Goal: Task Accomplishment & Management: Use online tool/utility

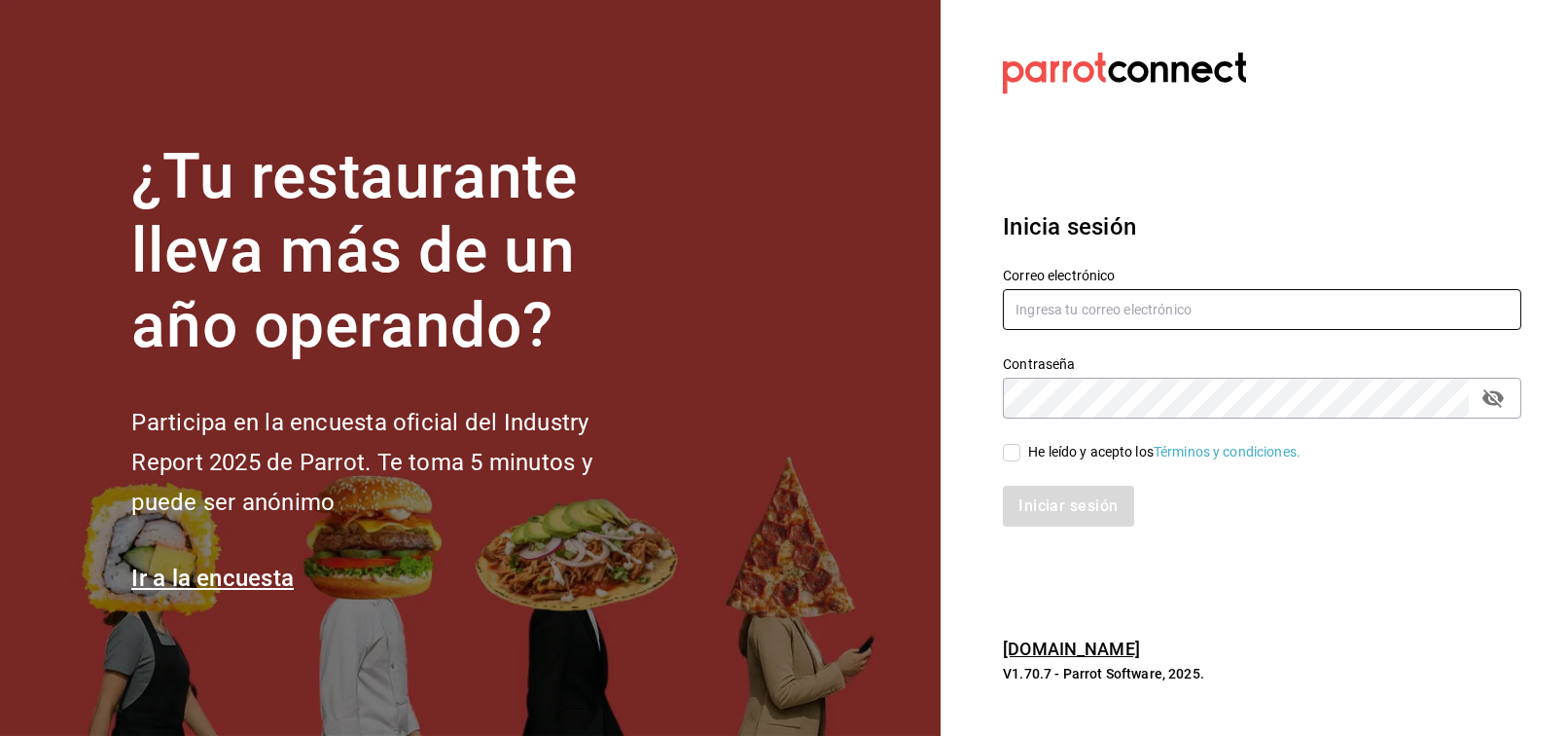
type input "FRANCISCO.DELTORO@COSTENO.COM"
click at [1027, 456] on span "He leído y acepto los Términos y condiciones." at bounding box center [1161, 451] width 280 height 21
click at [1021, 456] on input "He leído y acepto los Términos y condiciones." at bounding box center [1012, 452] width 18 height 18
checkbox input "true"
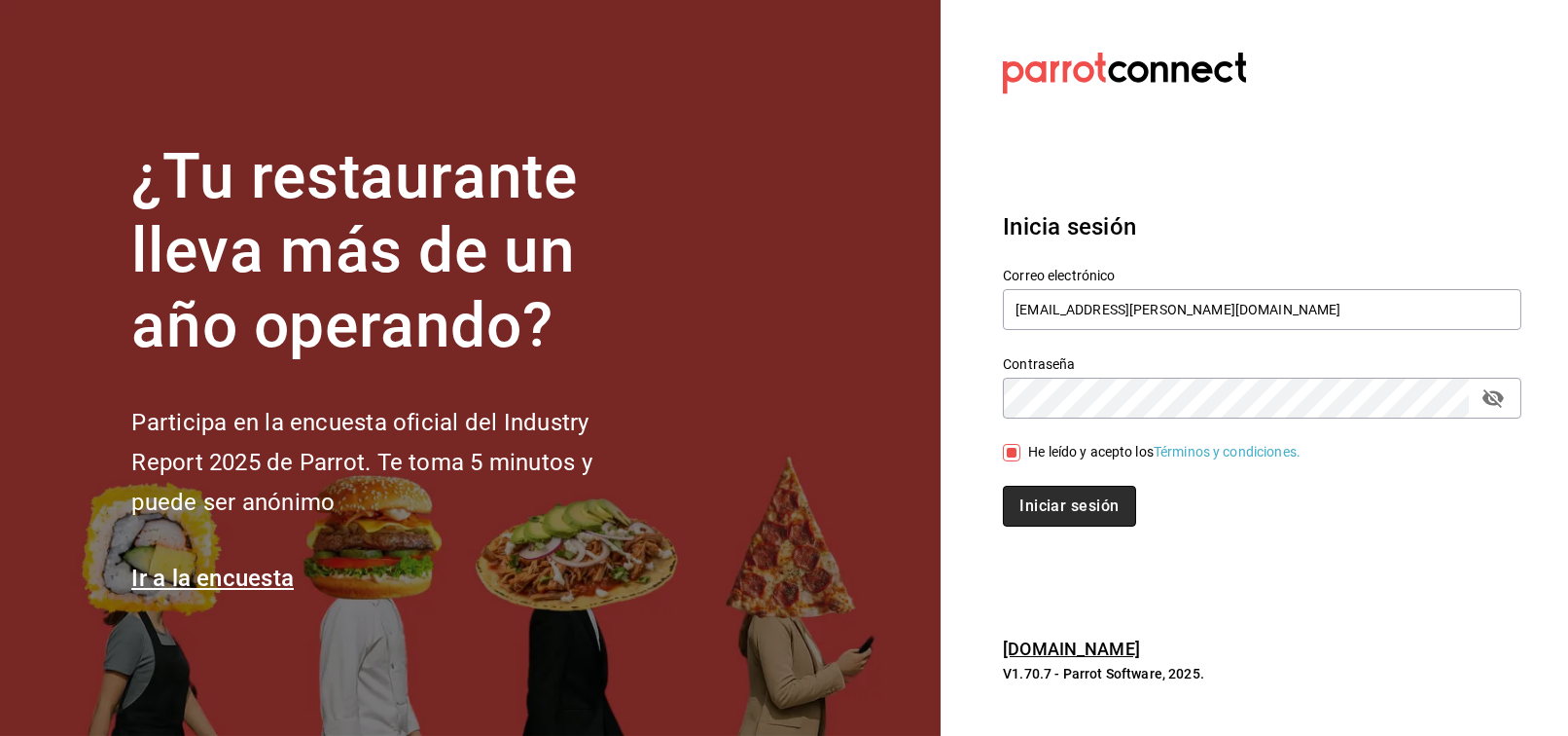
click at [1039, 492] on button "Iniciar sesión" at bounding box center [1069, 506] width 132 height 41
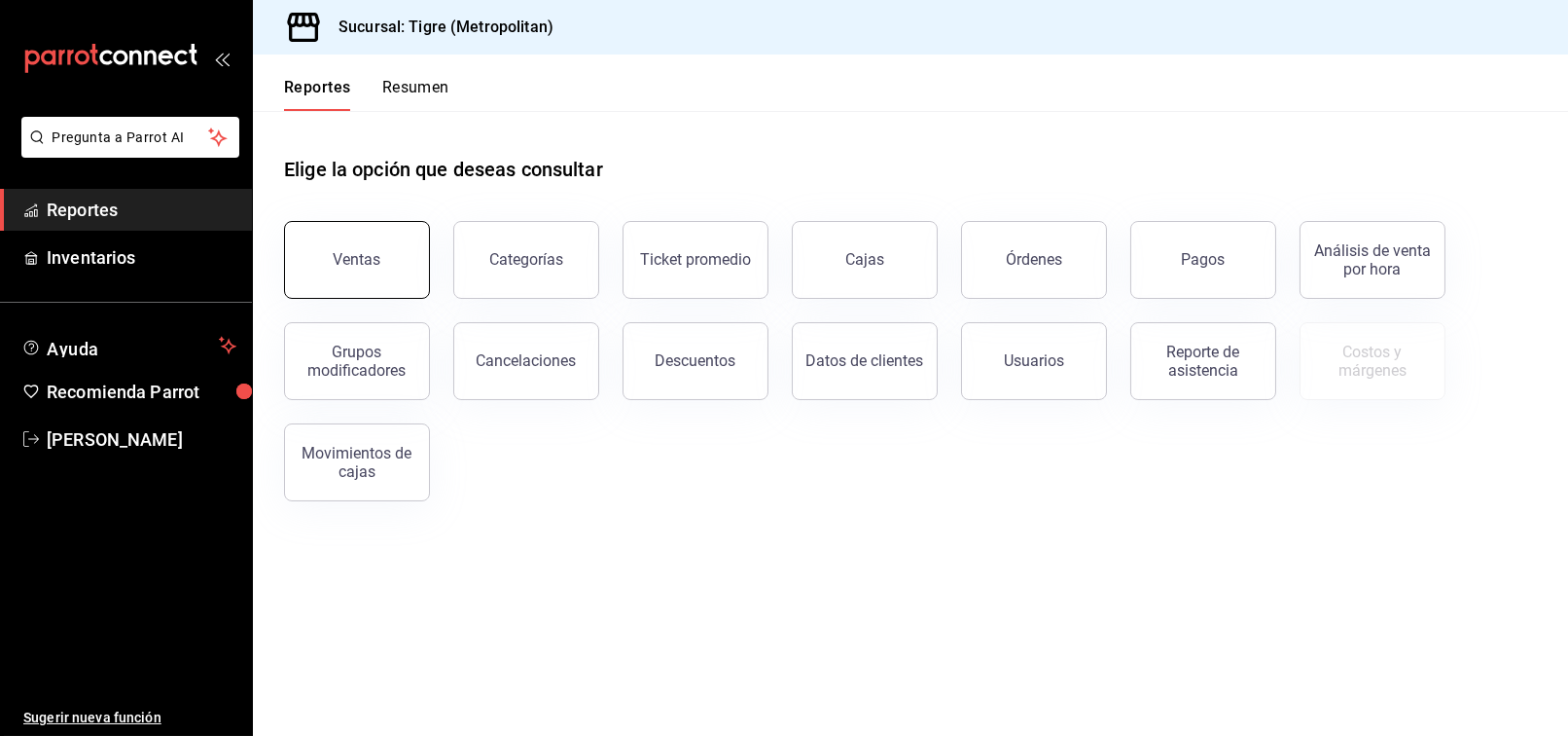
click at [385, 262] on button "Ventas" at bounding box center [357, 260] width 146 height 78
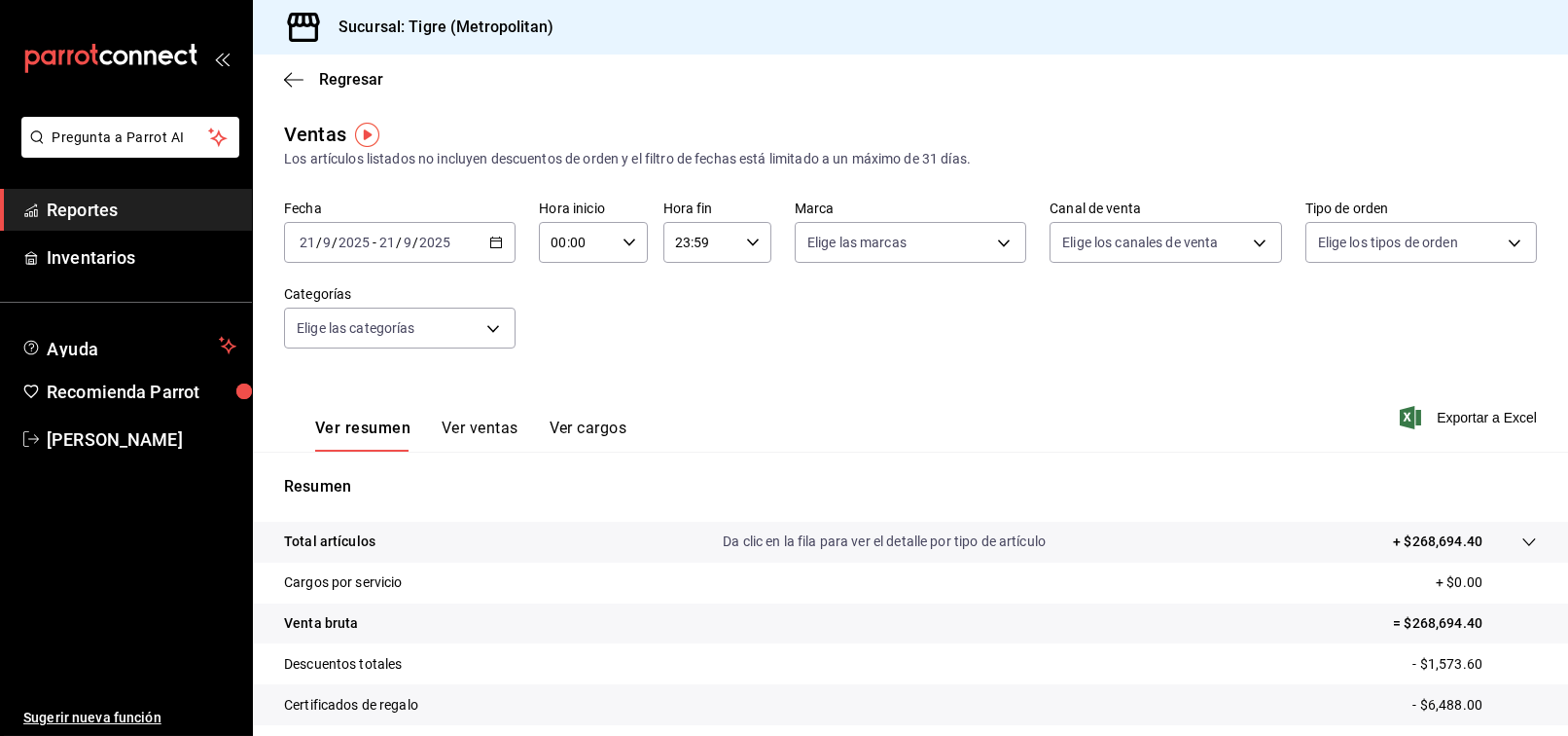
click at [627, 252] on div "00:00 Hora inicio" at bounding box center [592, 242] width 108 height 41
click at [568, 335] on button "03" at bounding box center [563, 324] width 45 height 39
type input "03:00"
click at [931, 337] on div at bounding box center [784, 368] width 1568 height 736
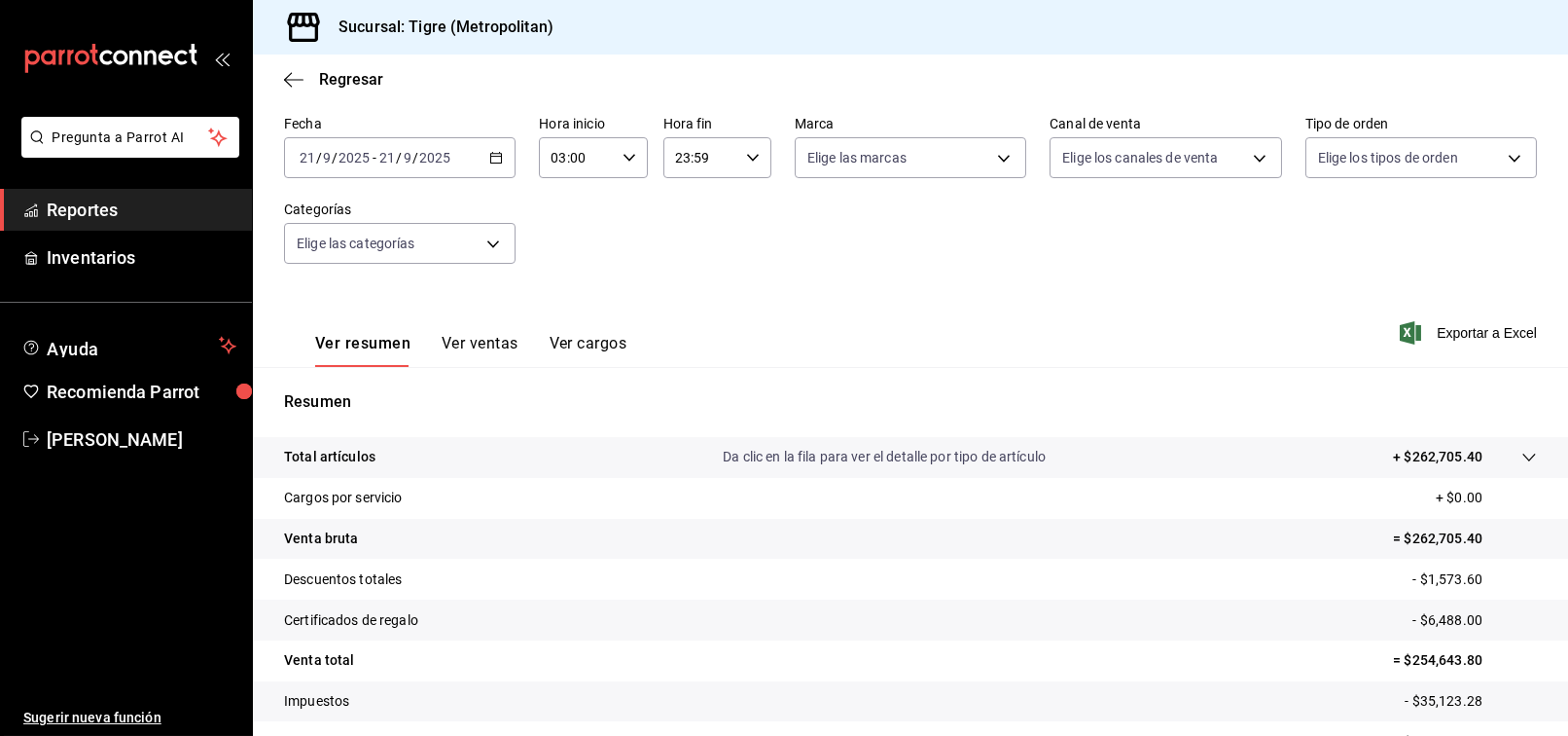
scroll to position [196, 0]
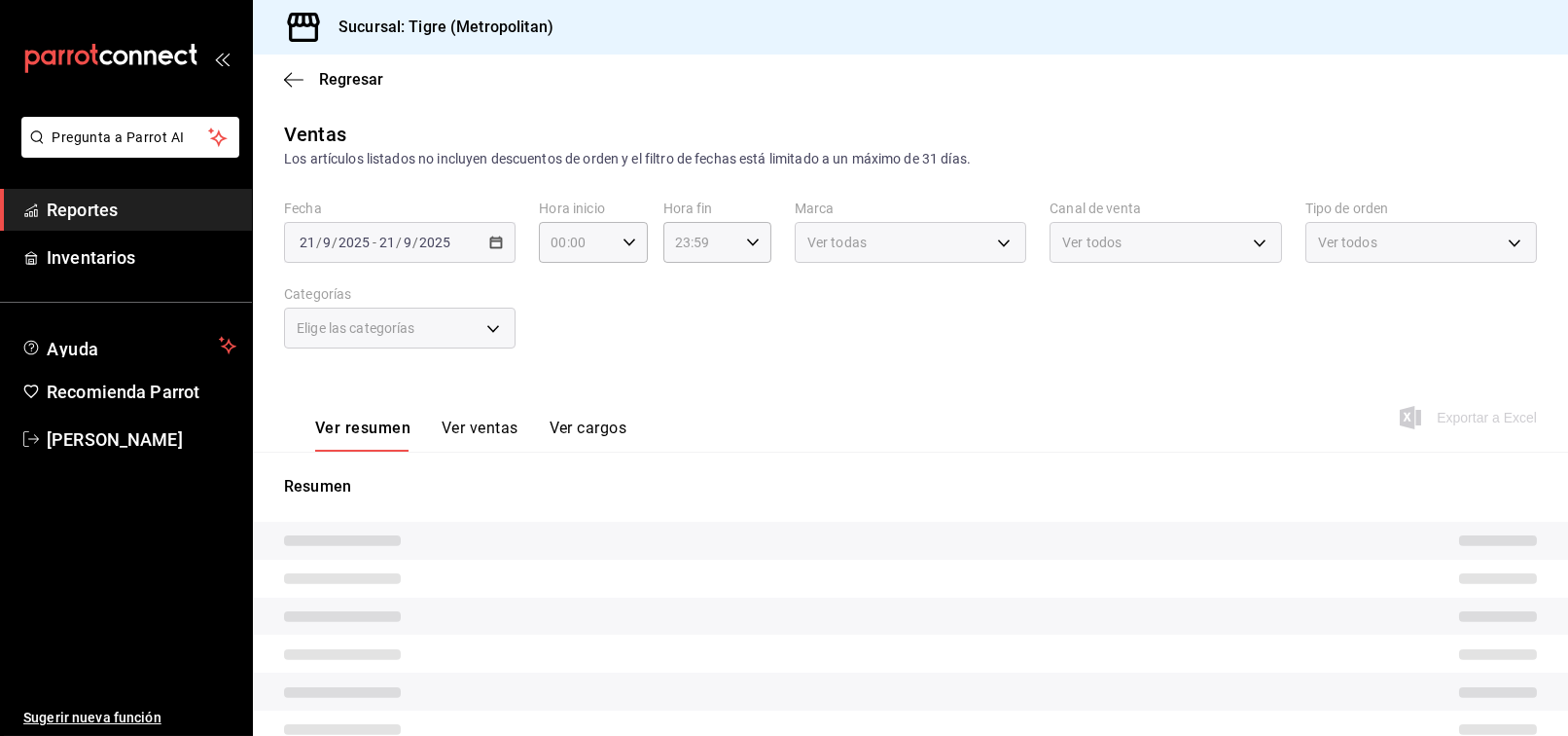
type input "03:00"
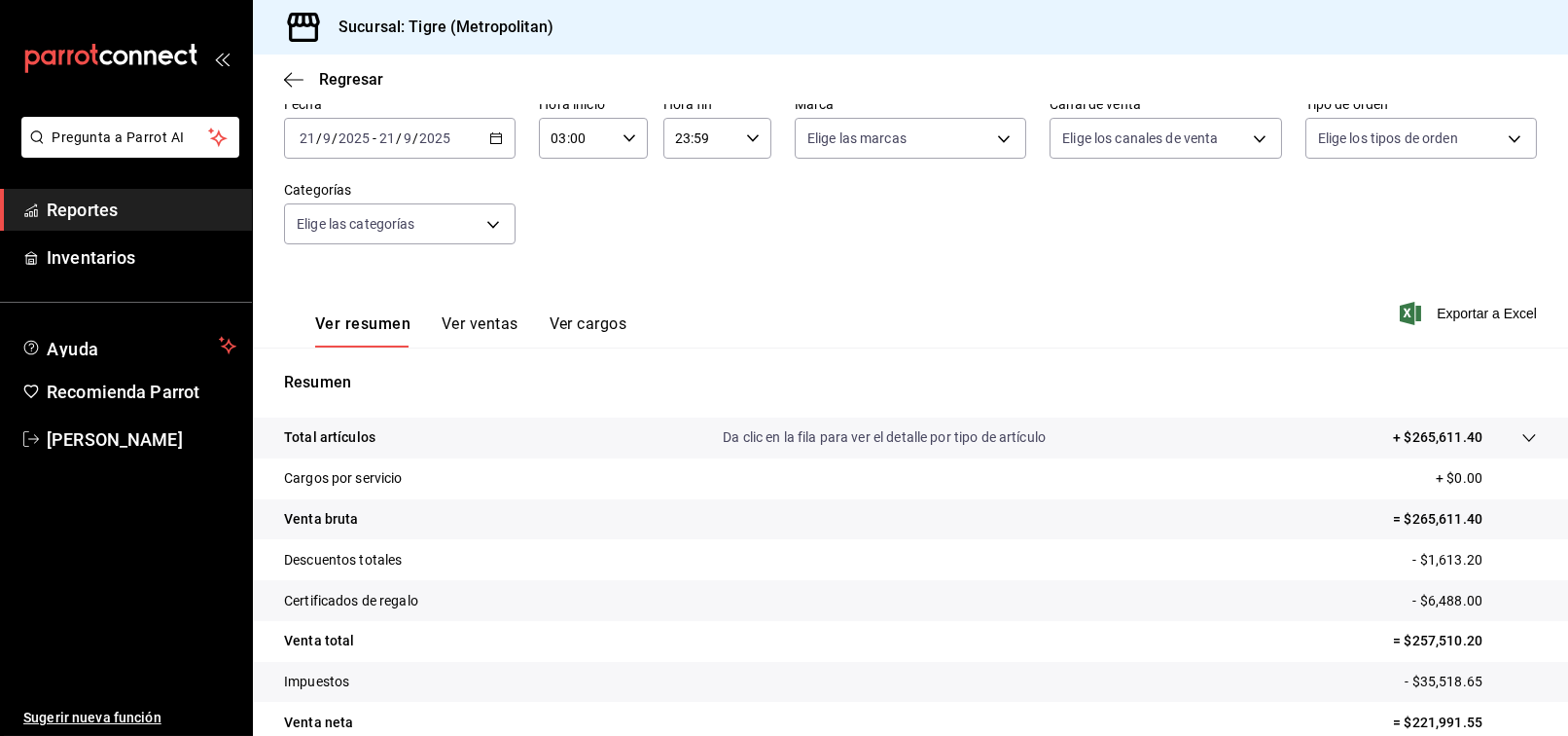
scroll to position [196, 0]
